Goal: Navigation & Orientation: Find specific page/section

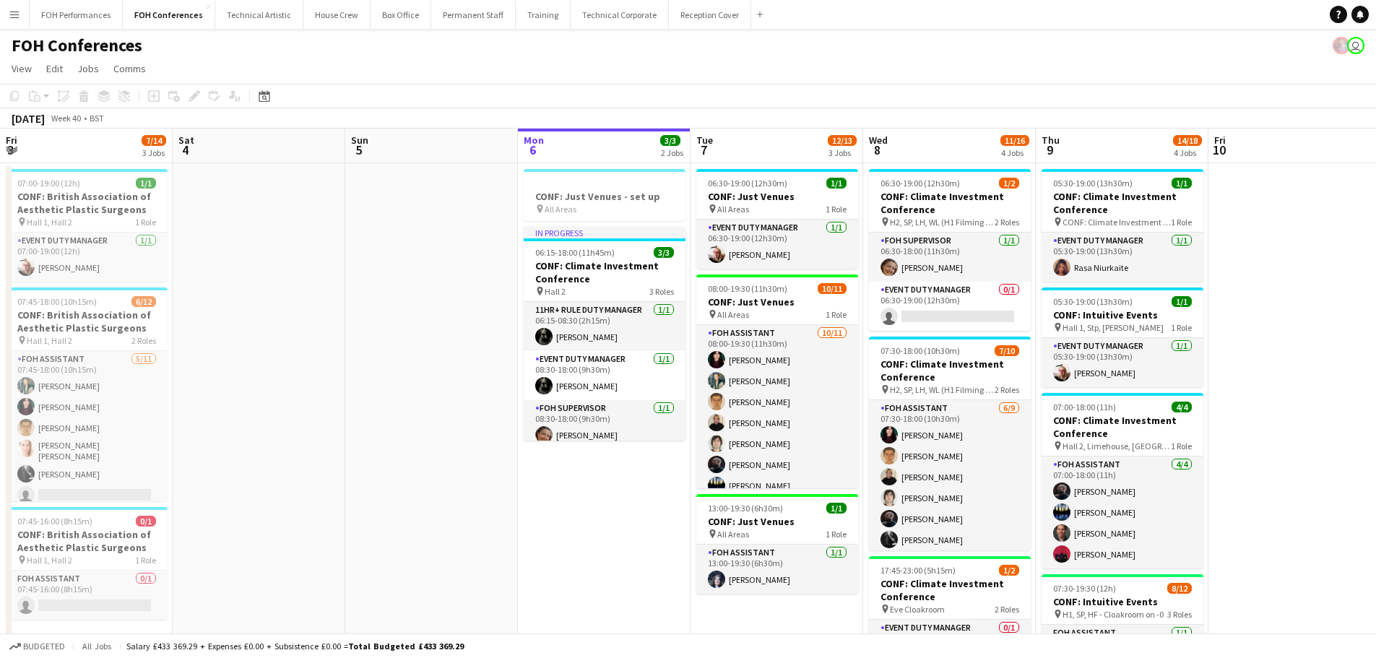
scroll to position [0, 345]
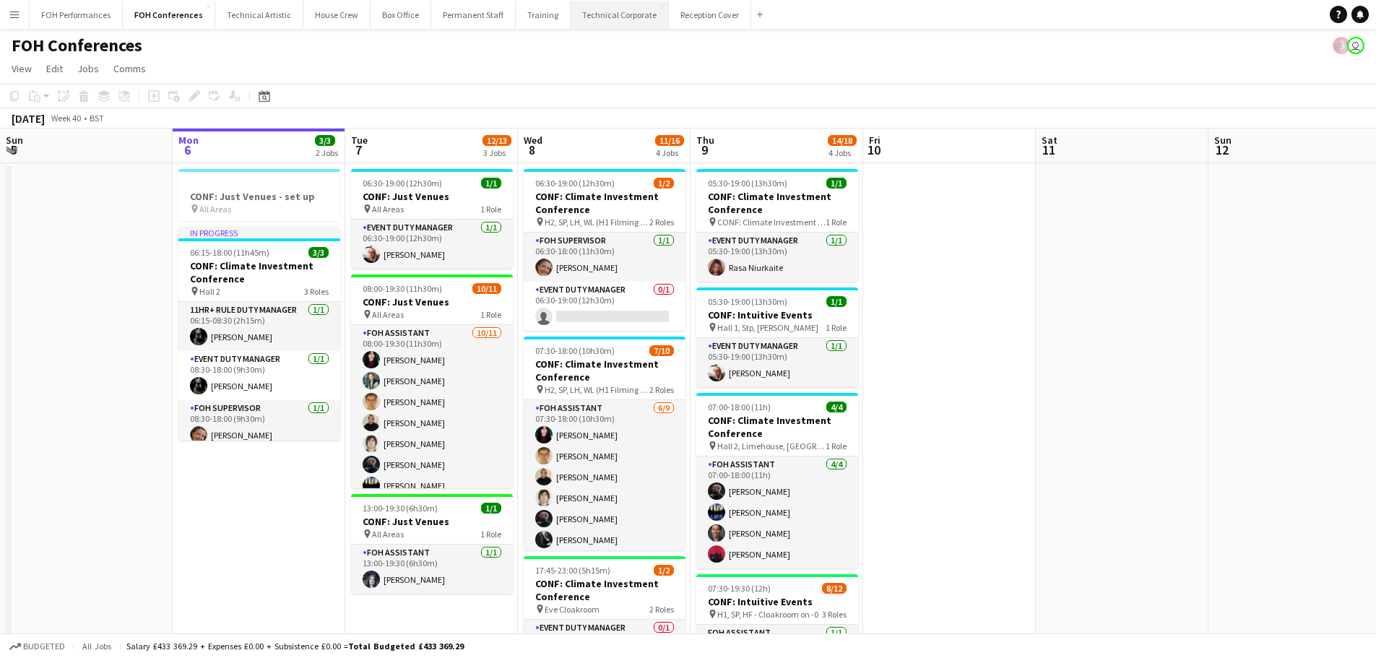
click at [597, 19] on button "Technical Corporate Close" at bounding box center [619, 15] width 98 height 28
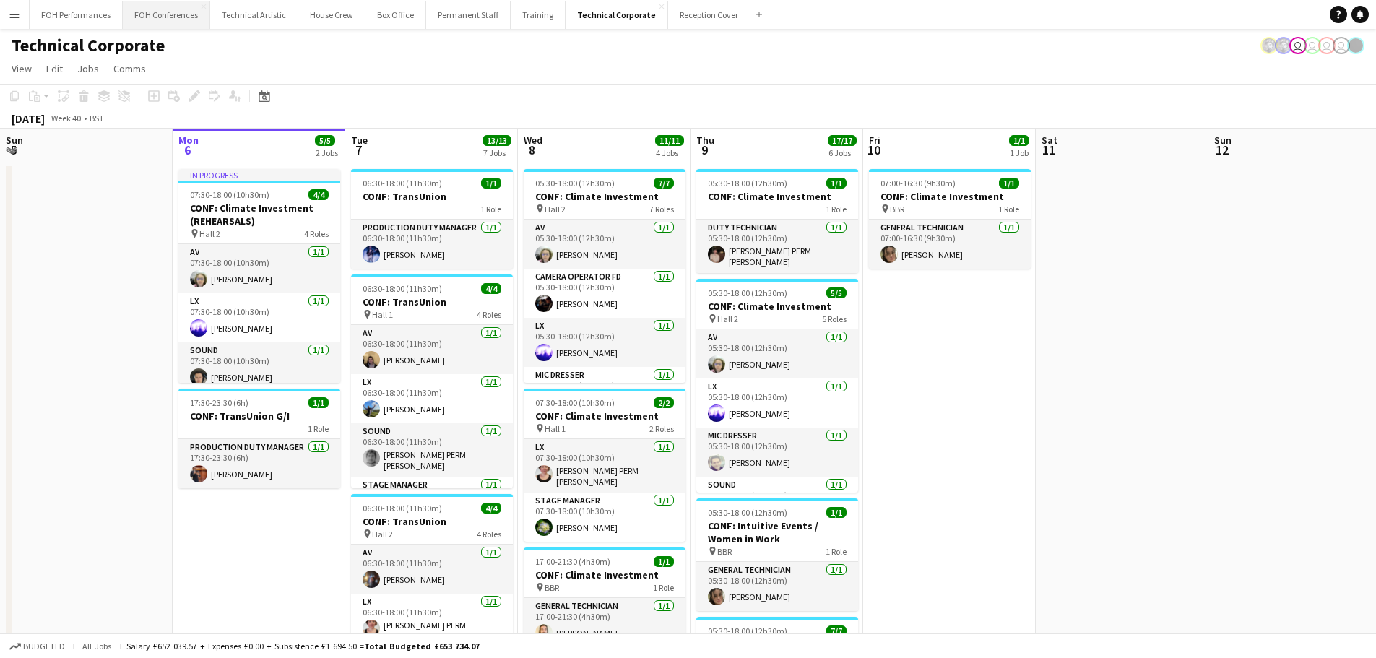
click at [166, 12] on button "FOH Conferences Close" at bounding box center [166, 15] width 87 height 28
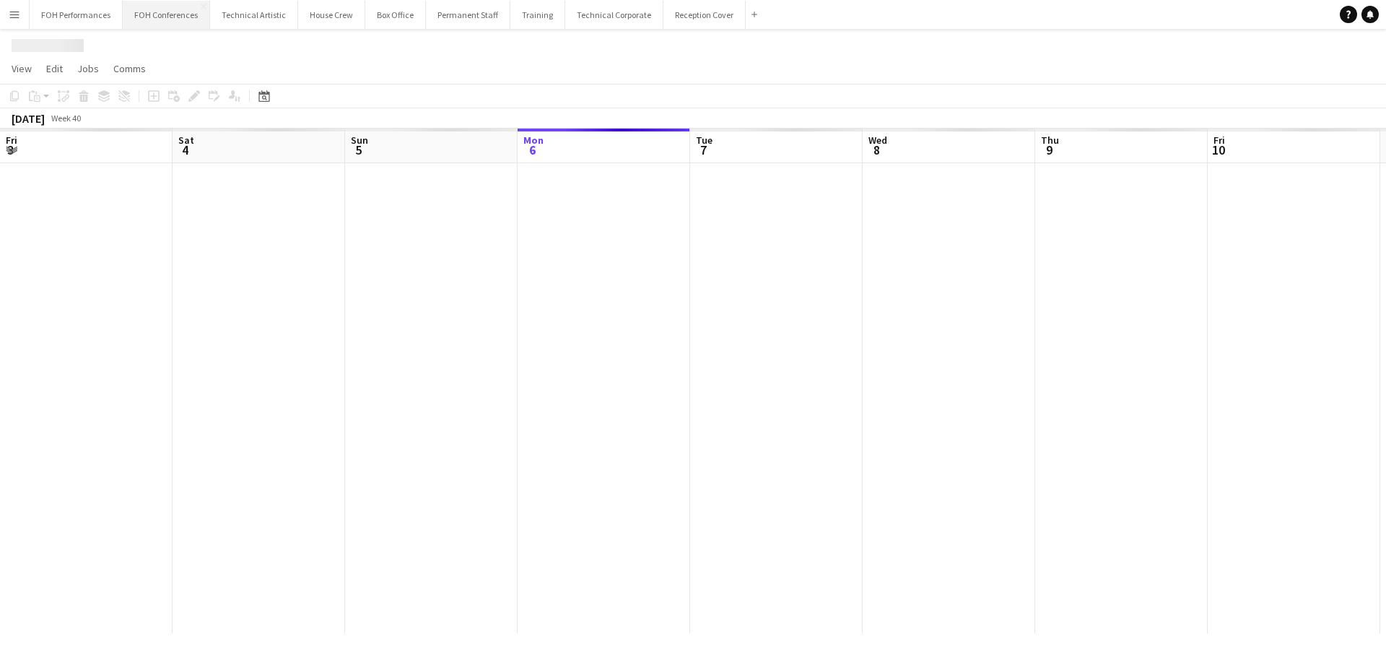
scroll to position [0, 345]
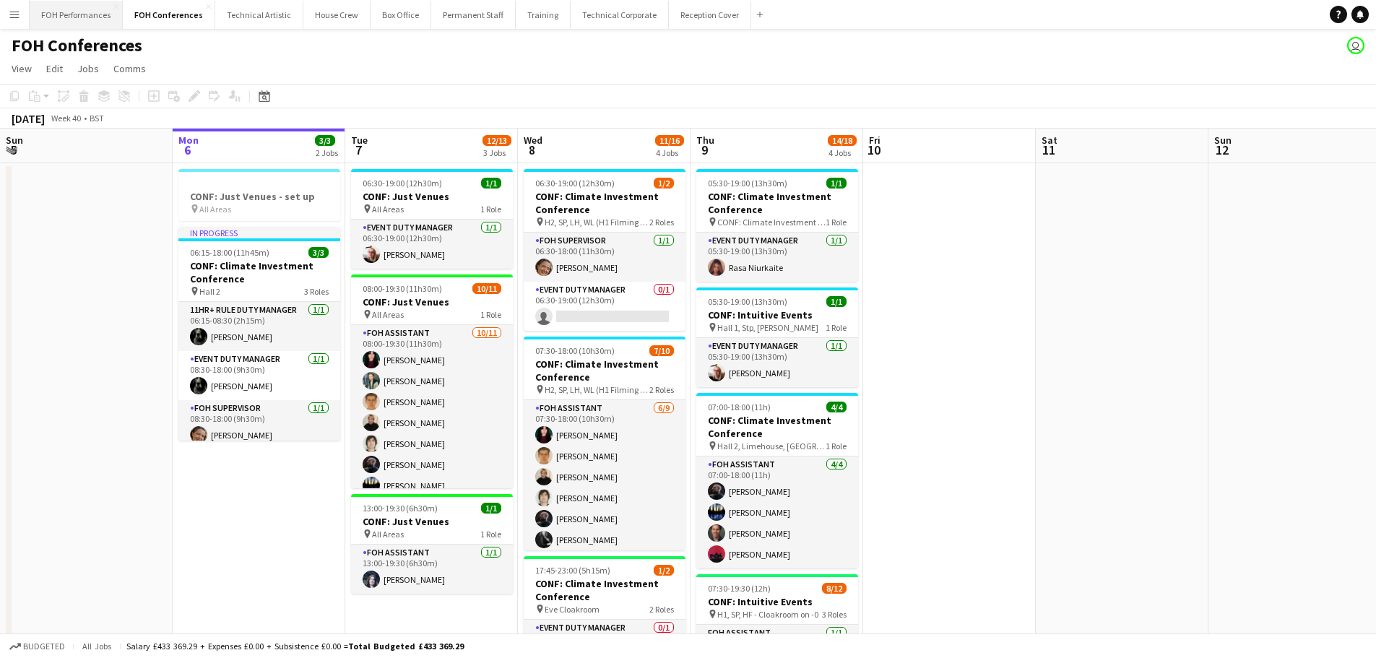
click at [74, 15] on button "FOH Performances Close" at bounding box center [76, 15] width 93 height 28
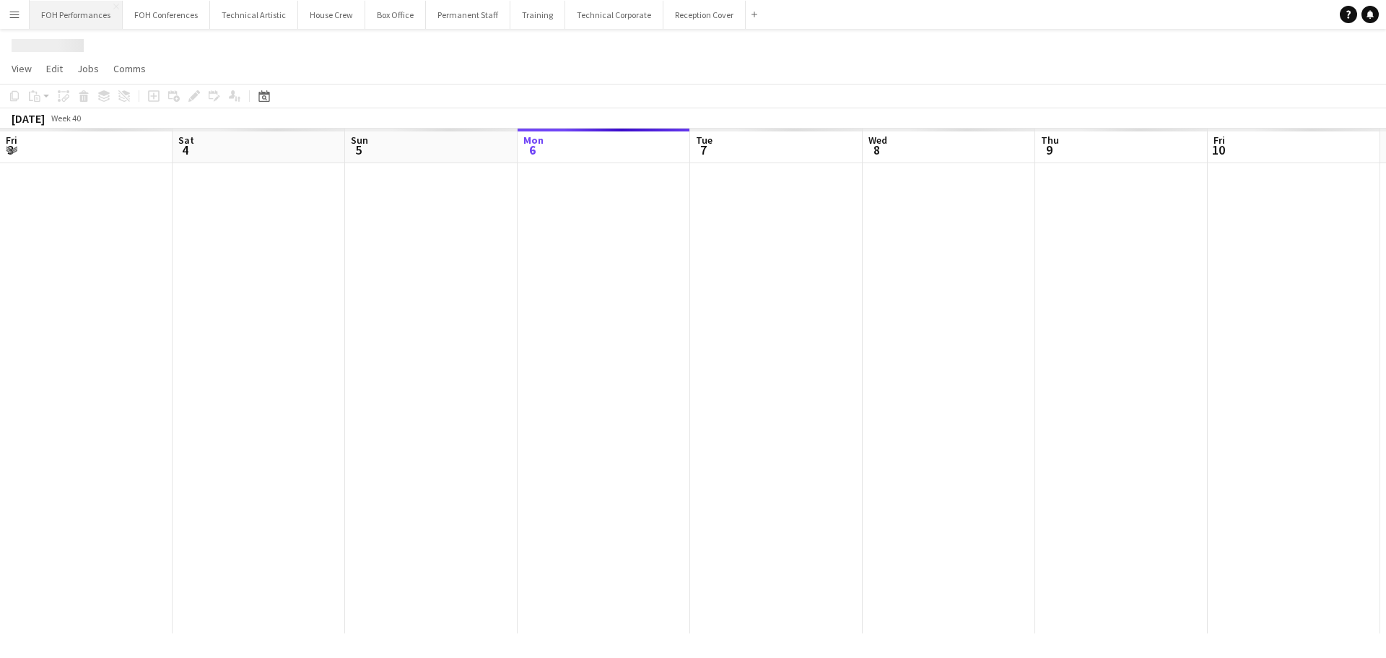
scroll to position [0, 345]
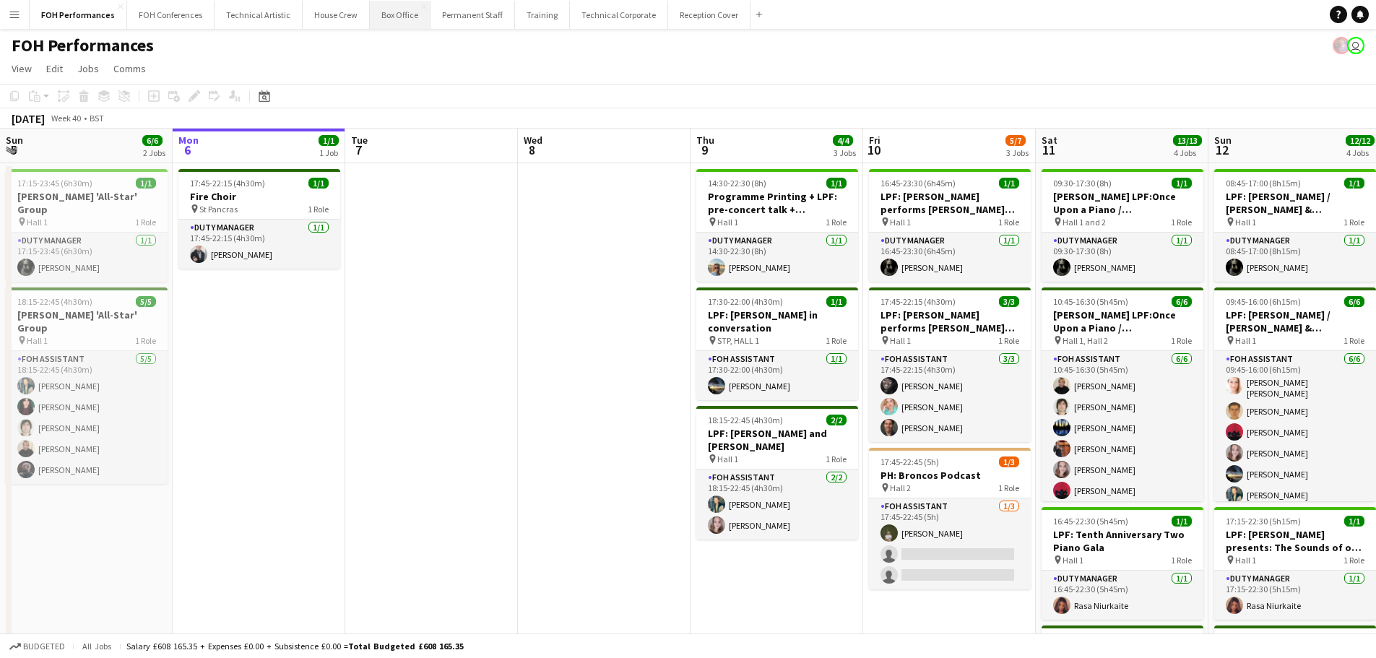
click at [399, 17] on button "Box Office Close" at bounding box center [400, 15] width 61 height 28
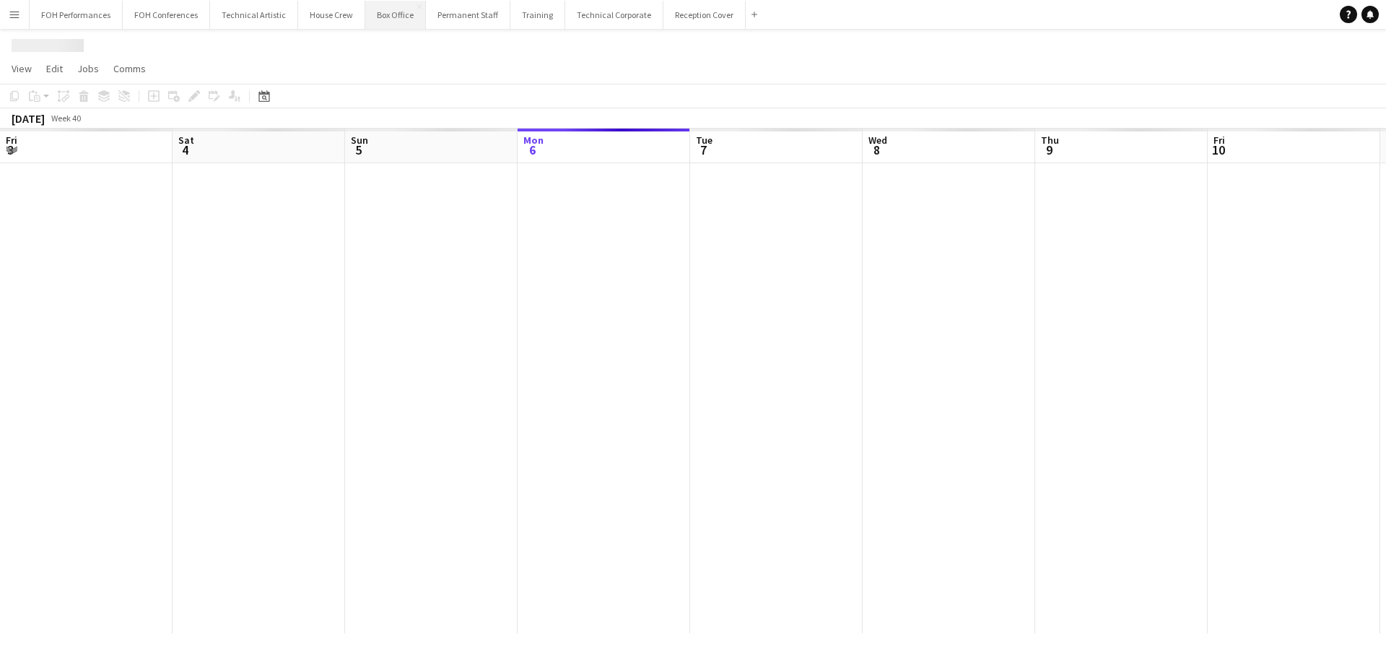
scroll to position [0, 345]
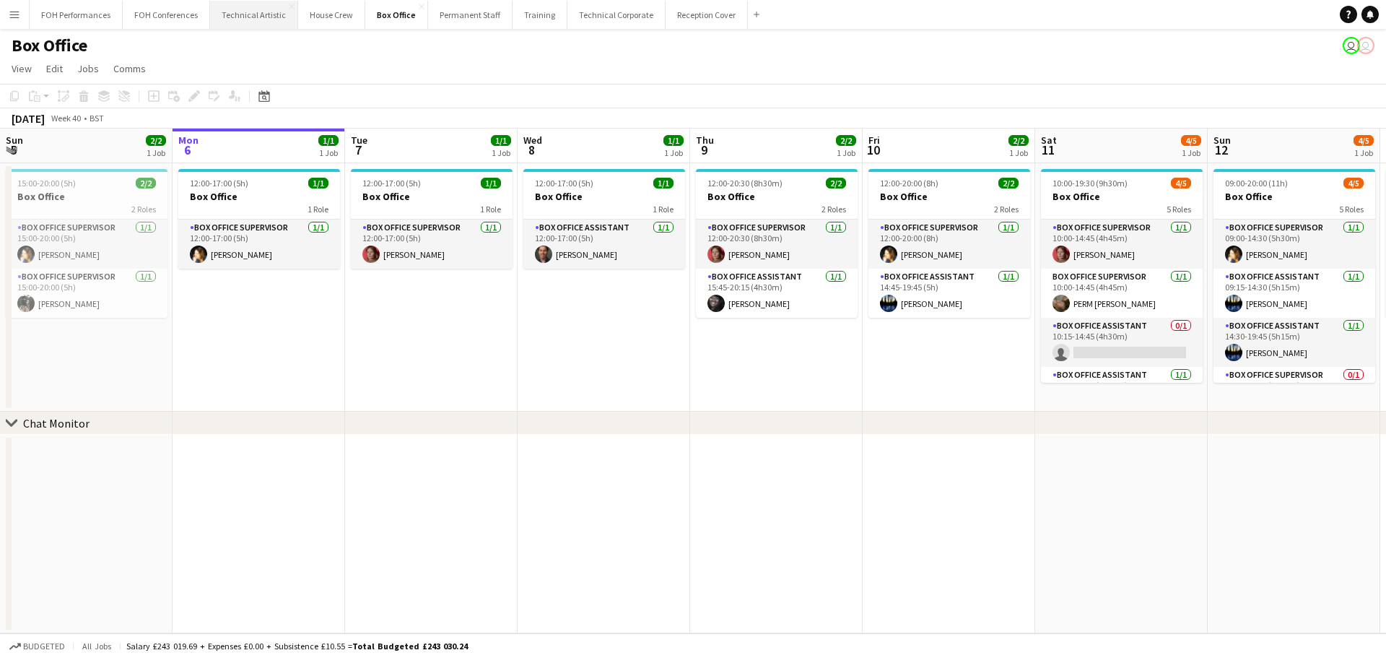
click at [232, 17] on button "Technical Artistic Close" at bounding box center [254, 15] width 88 height 28
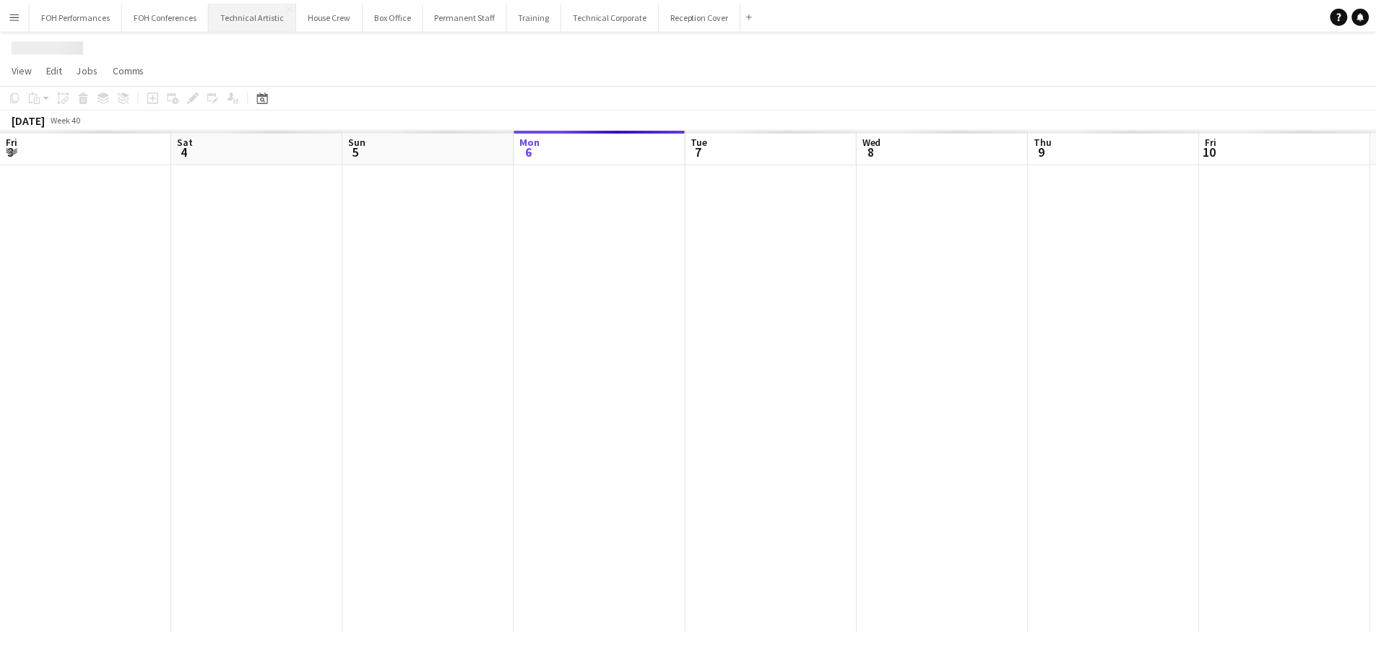
scroll to position [0, 345]
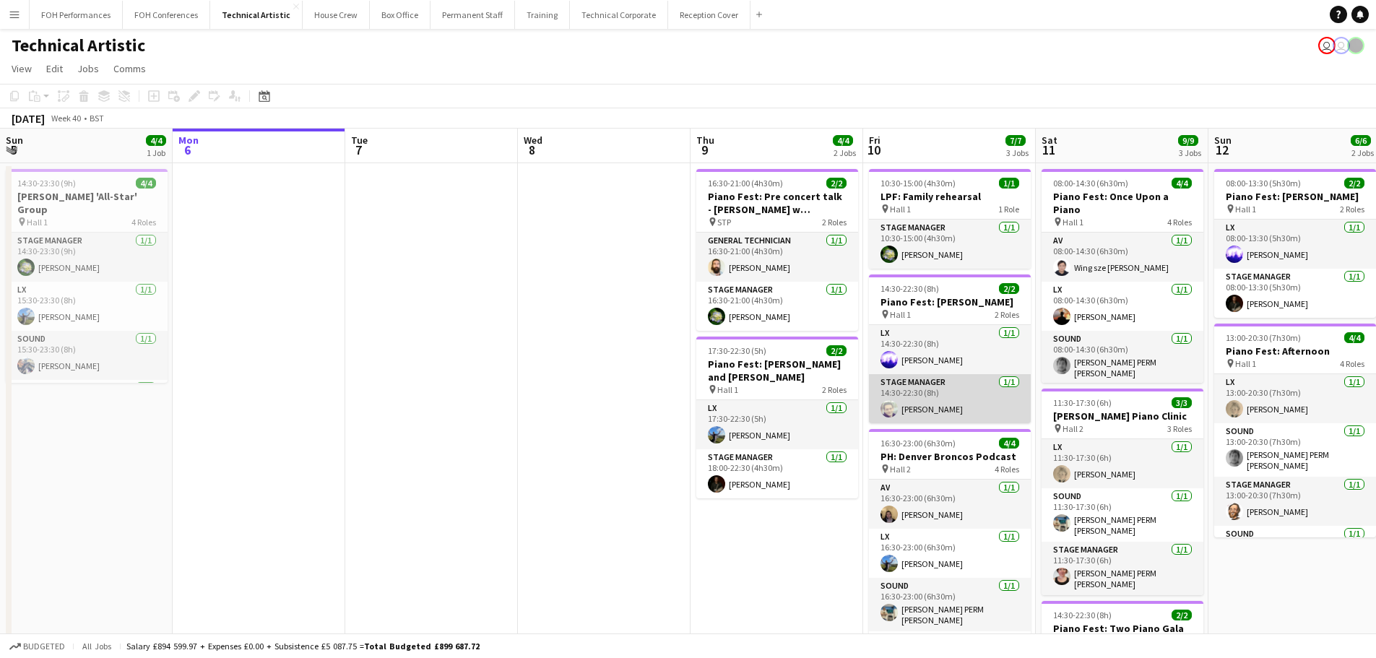
click at [948, 408] on app-card-role "Stage Manager [DATE] 14:30-22:30 (8h) [PERSON_NAME]" at bounding box center [950, 398] width 162 height 49
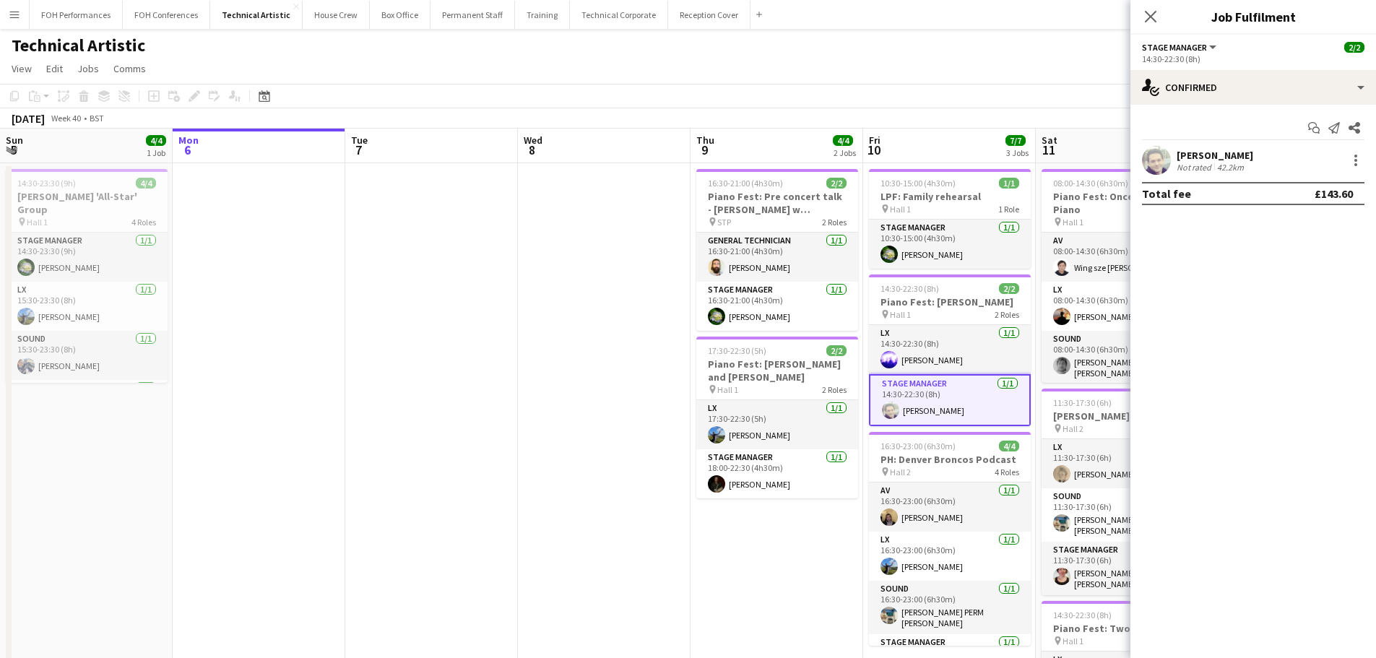
click at [1154, 155] on app-user-avatar at bounding box center [1156, 160] width 29 height 29
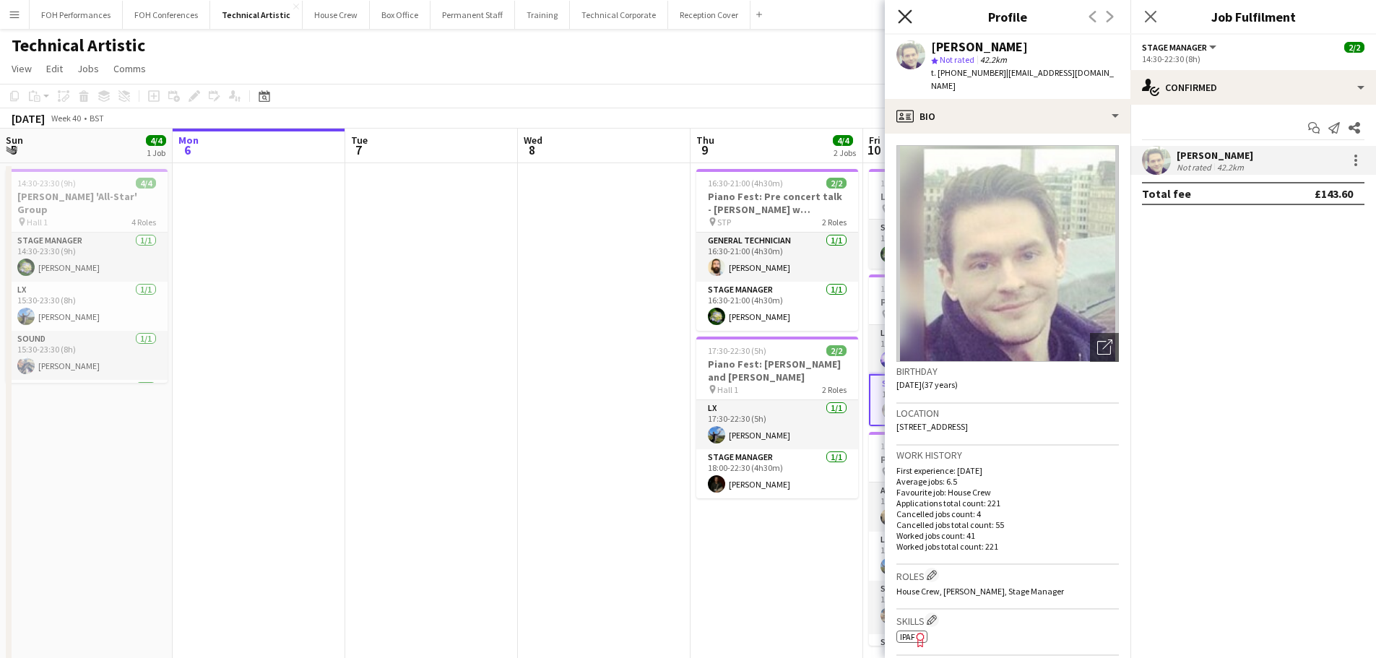
click at [907, 14] on icon at bounding box center [905, 16] width 14 height 14
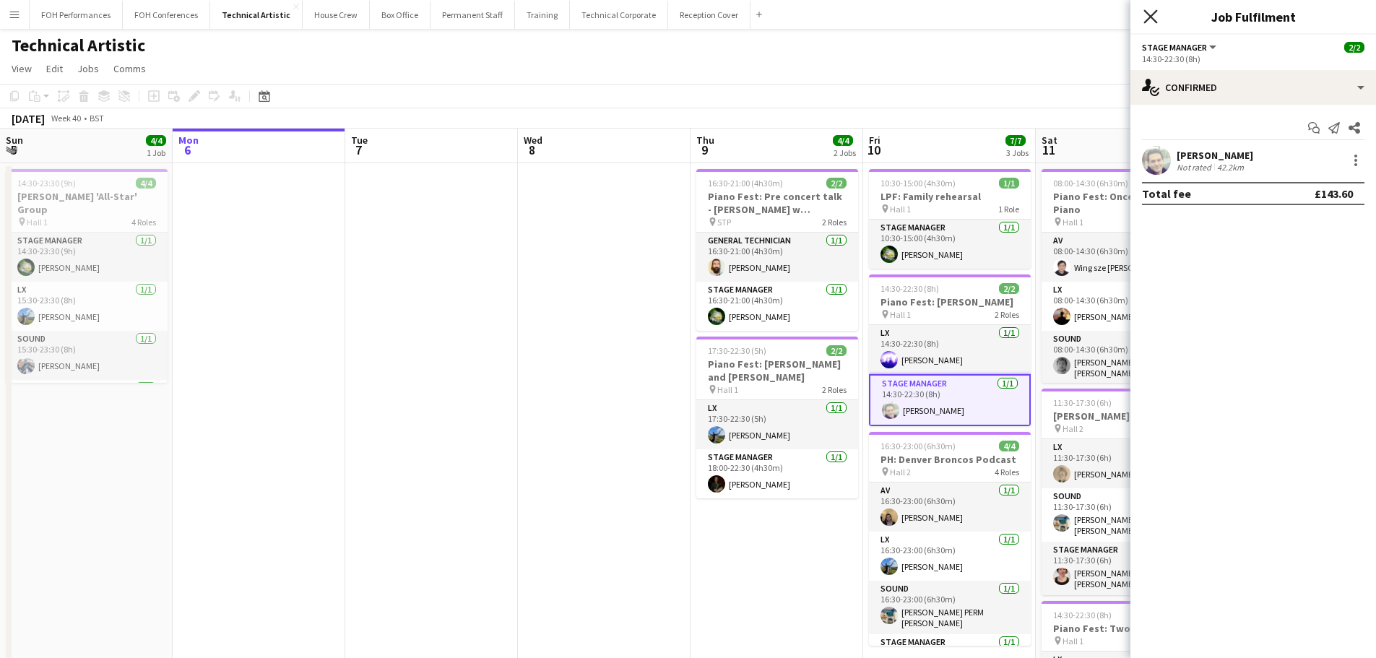
click at [1146, 15] on icon "Close pop-in" at bounding box center [1150, 16] width 14 height 14
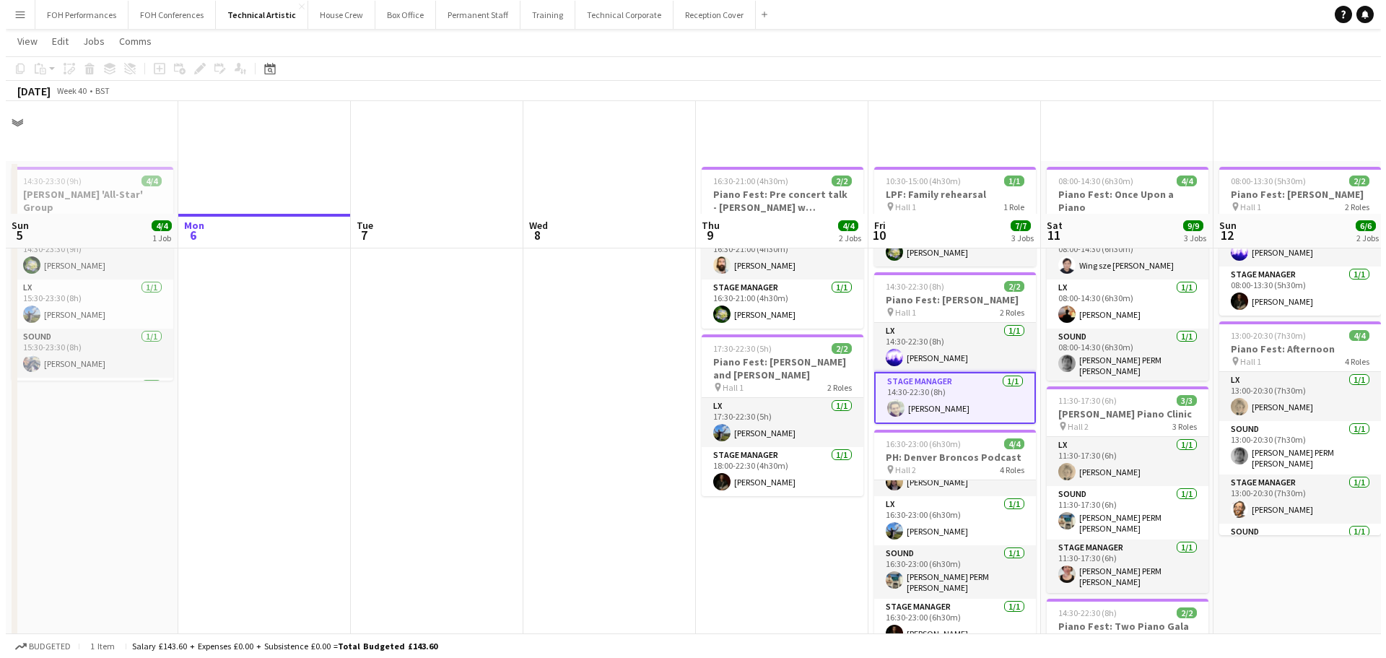
scroll to position [0, 0]
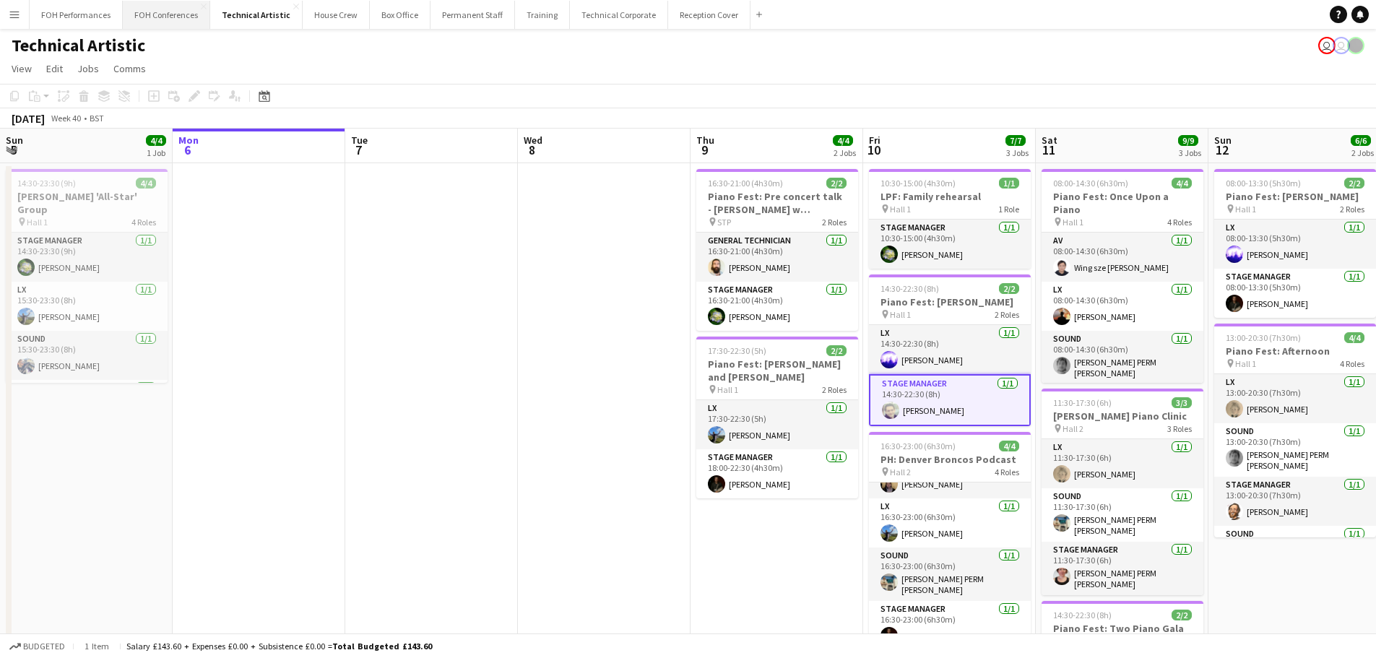
click at [165, 21] on button "FOH Conferences Close" at bounding box center [166, 15] width 87 height 28
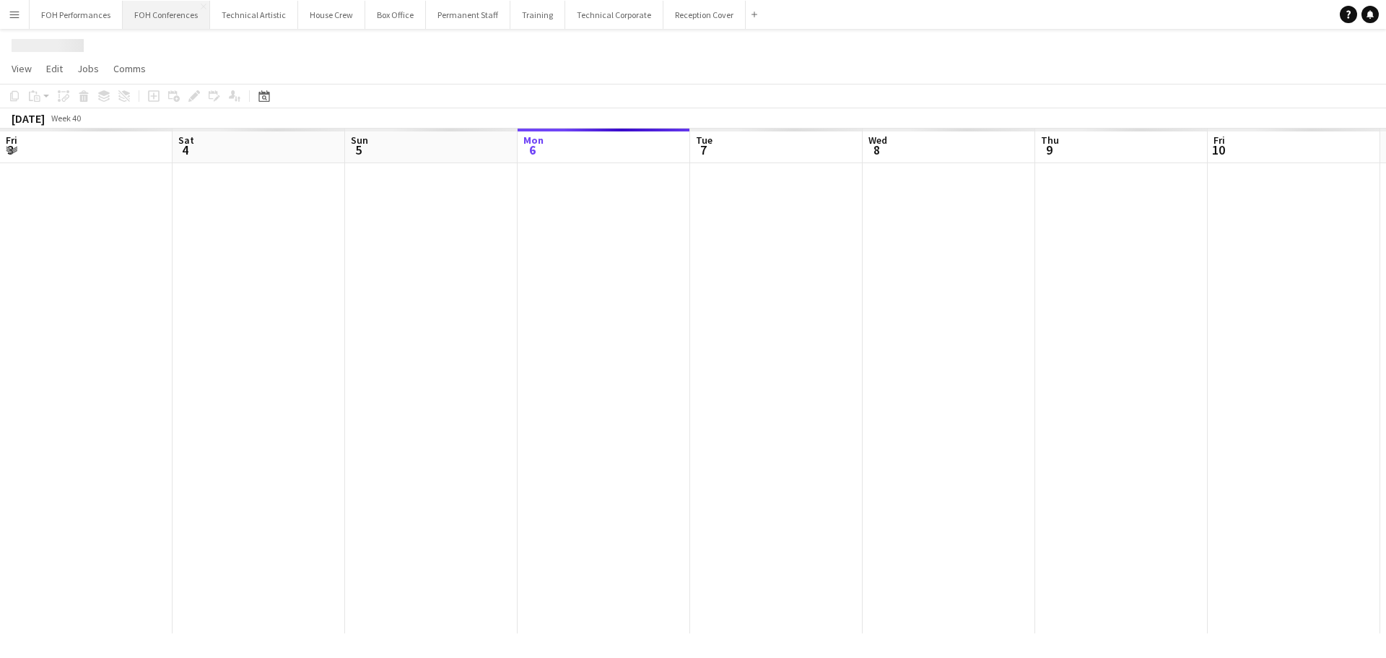
scroll to position [0, 345]
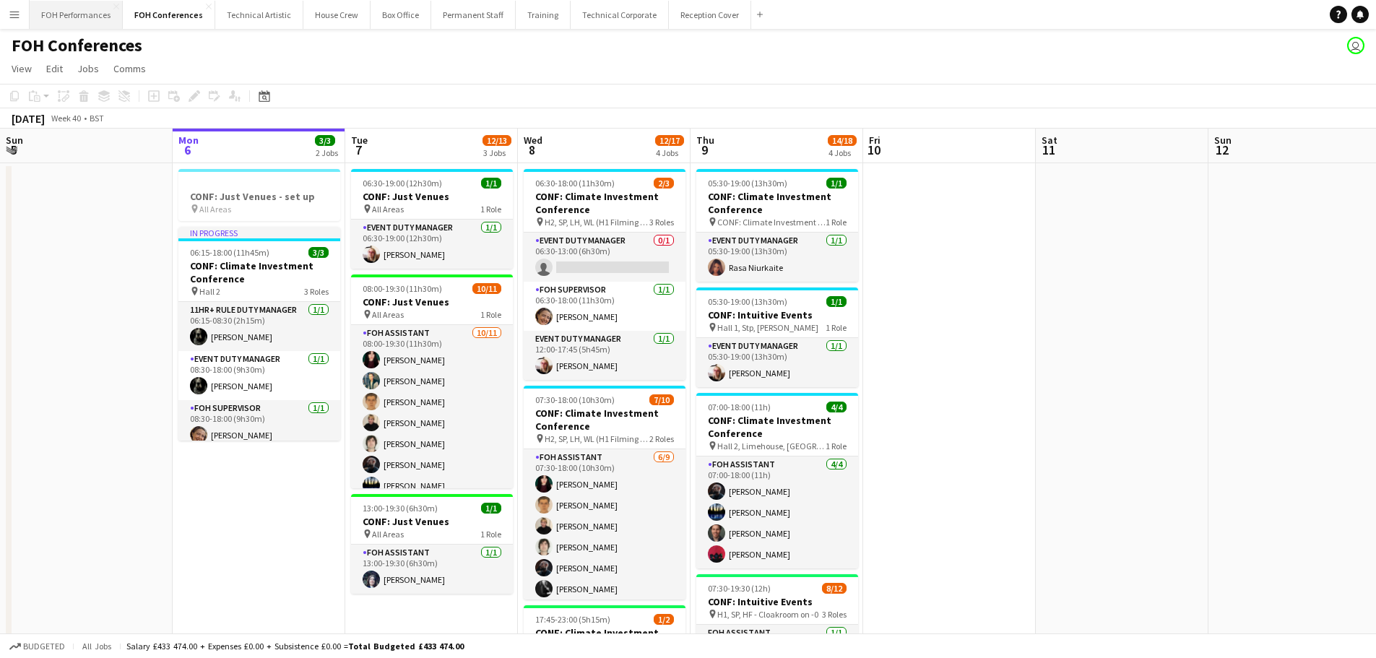
click at [73, 18] on button "FOH Performances Close" at bounding box center [76, 15] width 93 height 28
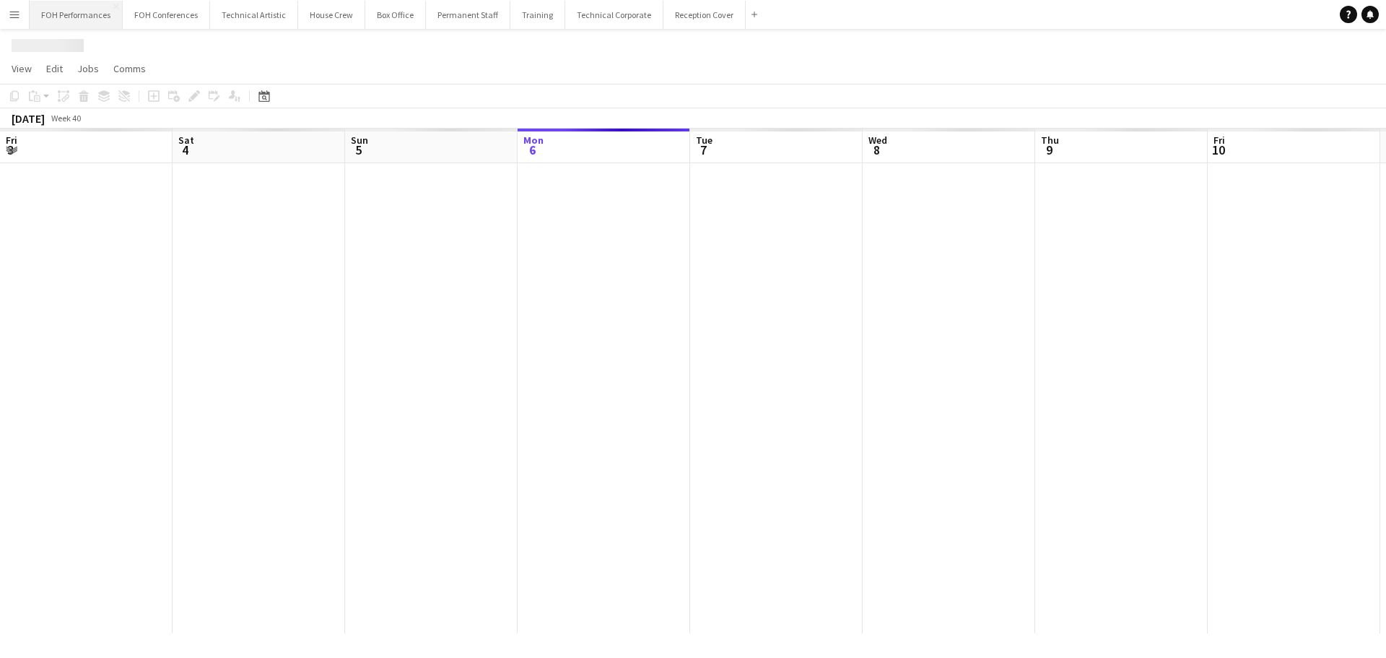
scroll to position [0, 345]
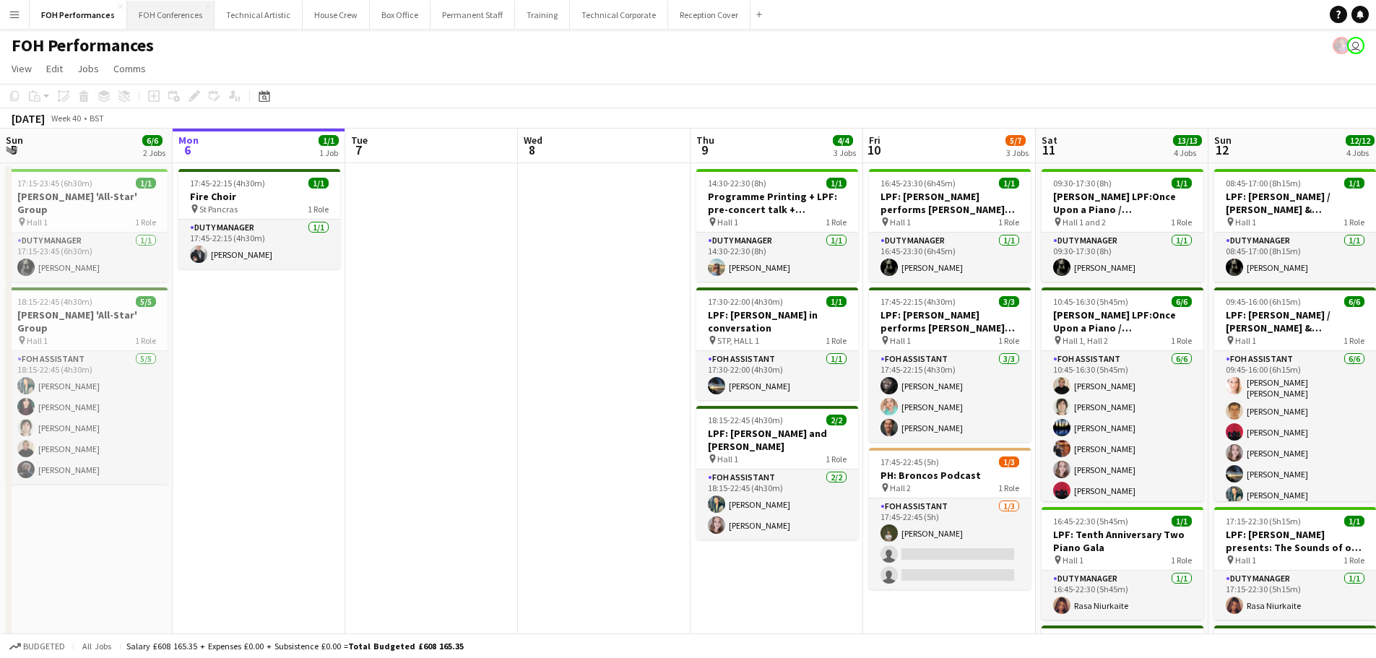
click at [161, 9] on button "FOH Conferences Close" at bounding box center [170, 15] width 87 height 28
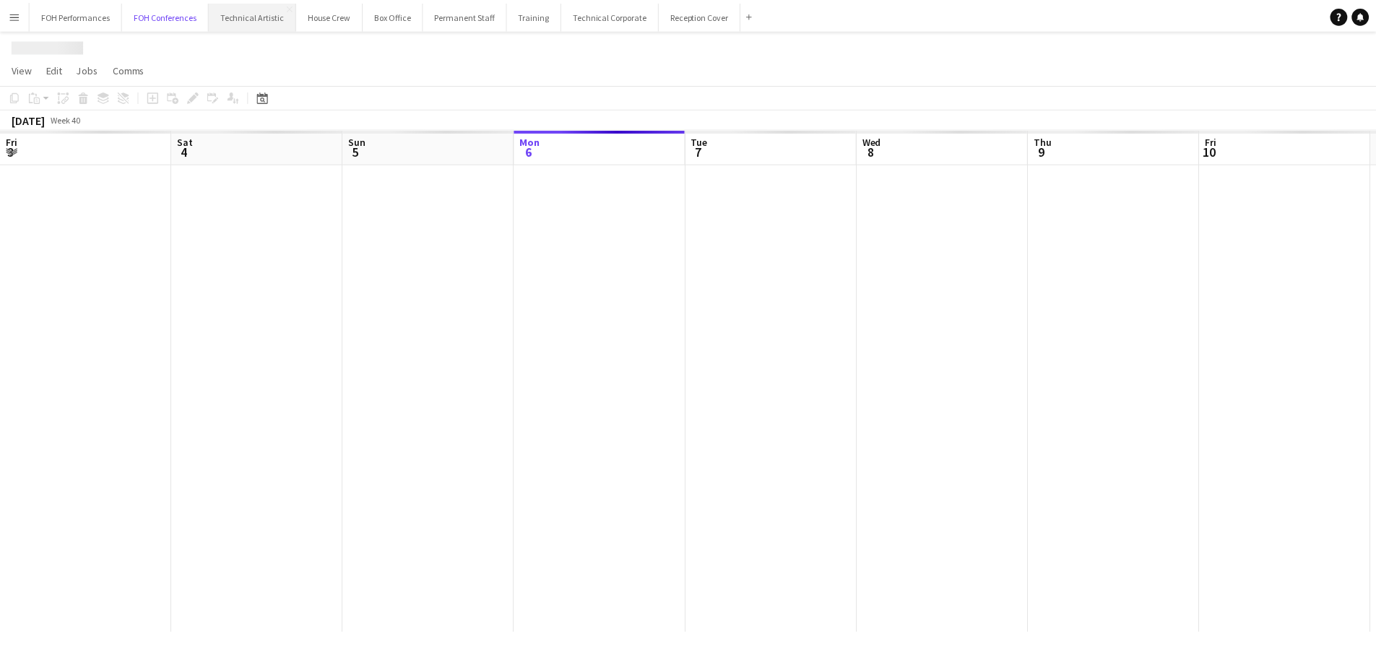
scroll to position [0, 345]
